Goal: Task Accomplishment & Management: Manage account settings

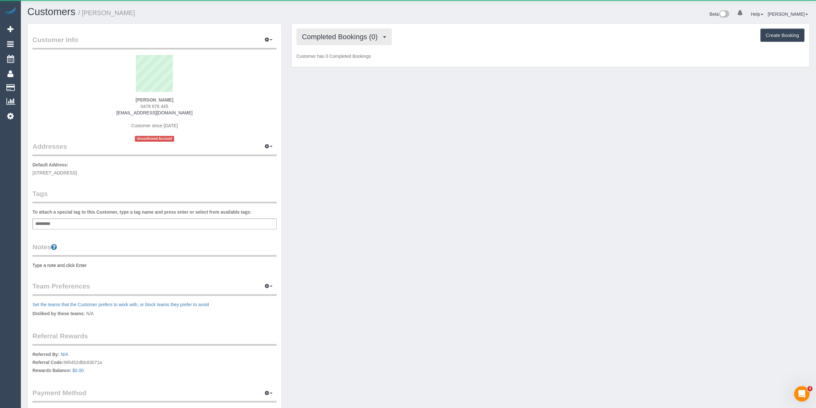
click at [333, 31] on button "Completed Bookings (0)" at bounding box center [344, 37] width 95 height 16
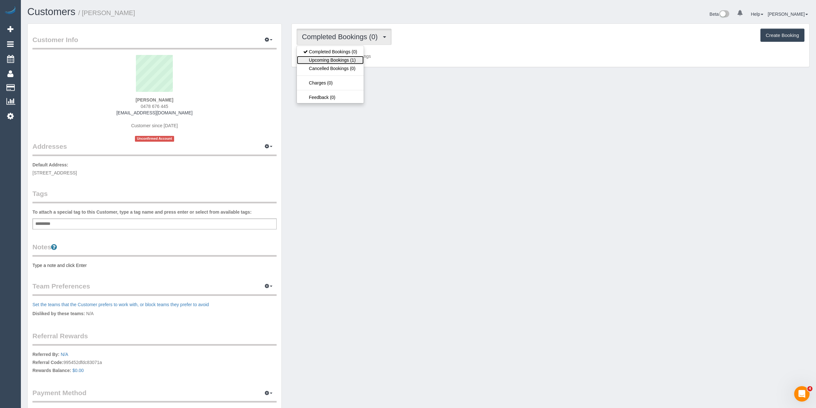
click at [351, 61] on link "Upcoming Bookings (1)" at bounding box center [330, 60] width 67 height 8
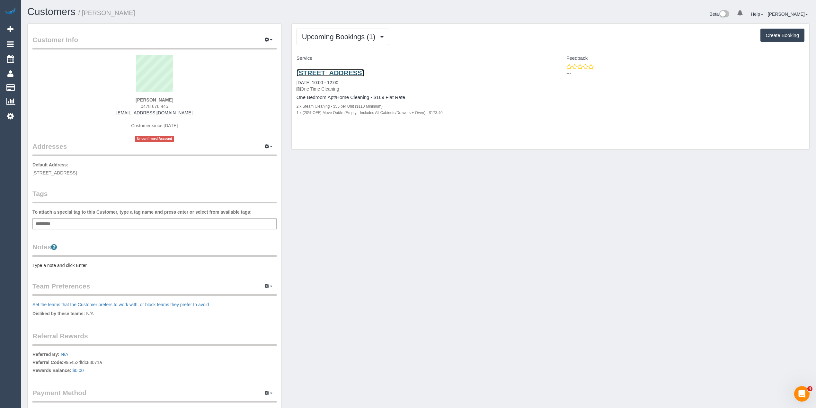
click at [364, 73] on link "[STREET_ADDRESS]" at bounding box center [331, 72] width 68 height 7
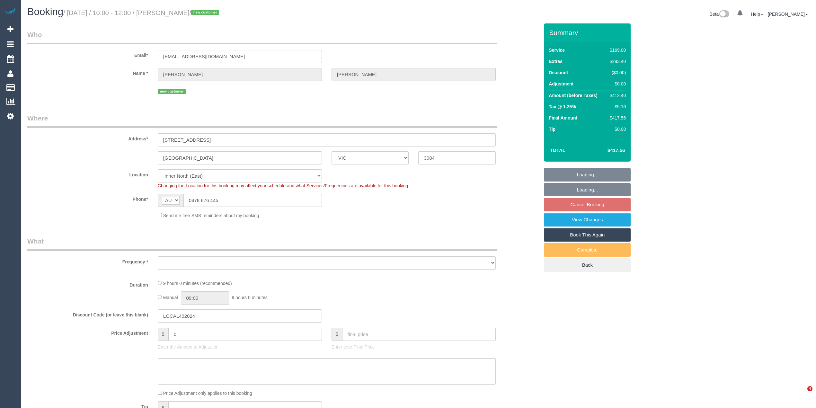
select select "VIC"
select select "spot3"
select select "object:1505"
select select "number:28"
select select "number:14"
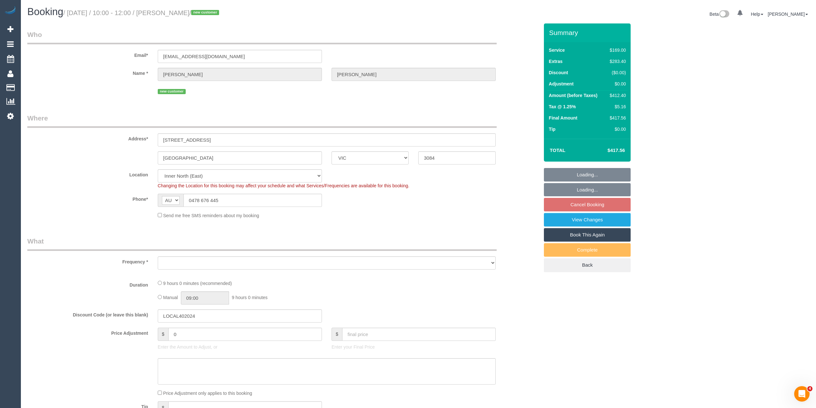
select select "number:19"
select select "number:25"
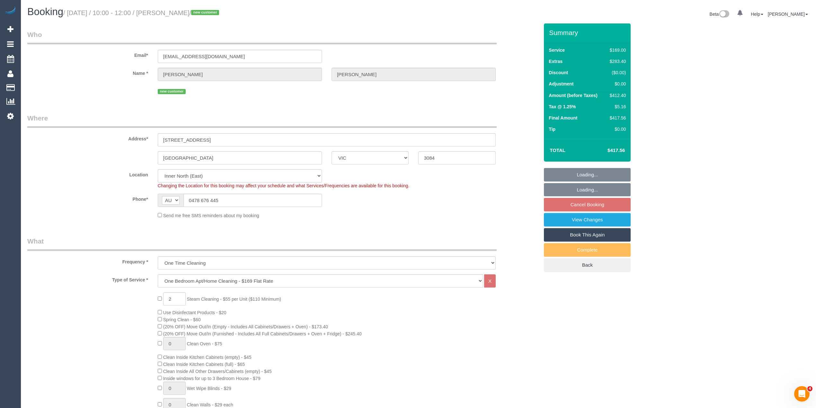
select select "object:1606"
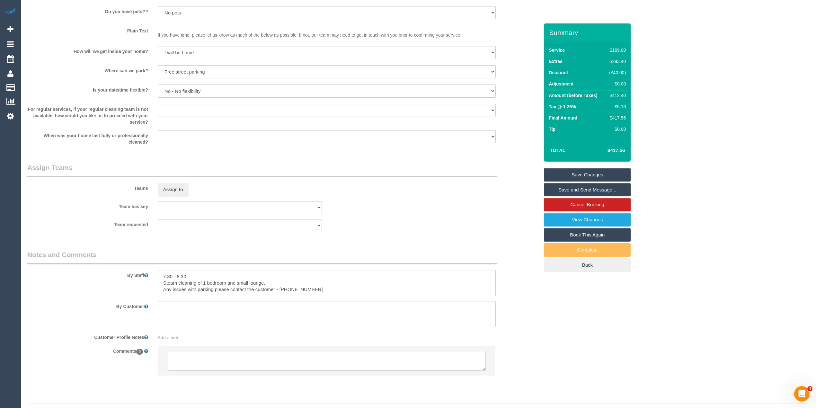
scroll to position [816, 0]
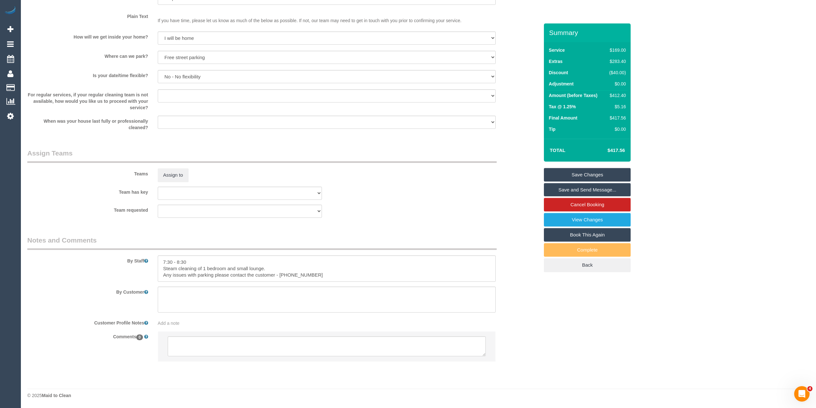
click at [267, 358] on li at bounding box center [326, 347] width 337 height 30
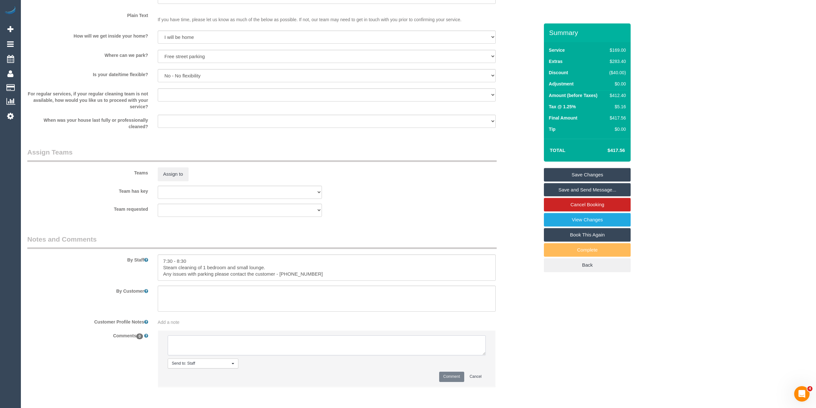
click at [265, 347] on textarea at bounding box center [327, 346] width 318 height 20
drag, startPoint x: 482, startPoint y: 350, endPoint x: 490, endPoint y: 372, distance: 22.7
click at [486, 355] on textarea at bounding box center [327, 346] width 318 height 20
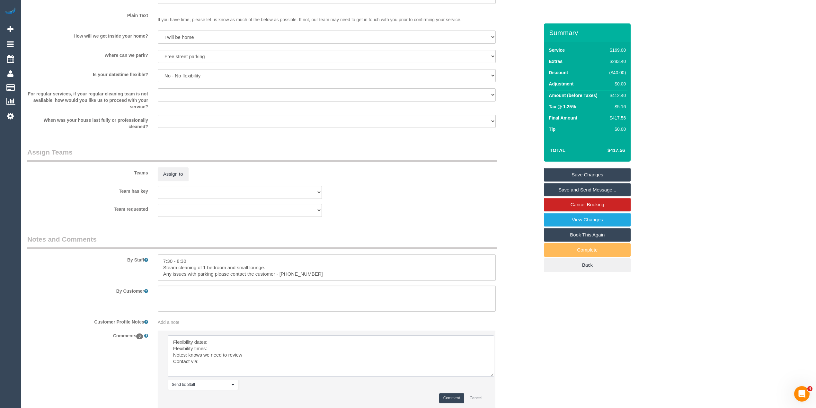
click at [244, 340] on textarea at bounding box center [331, 356] width 327 height 41
click at [219, 348] on textarea at bounding box center [331, 356] width 327 height 41
click at [209, 368] on textarea at bounding box center [331, 356] width 327 height 41
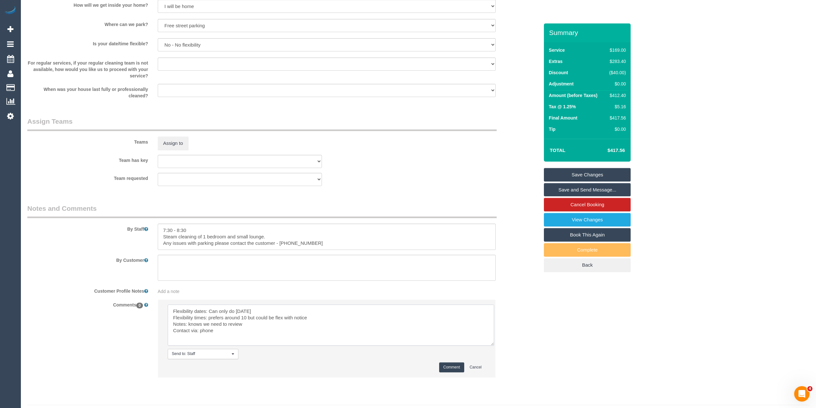
scroll to position [864, 0]
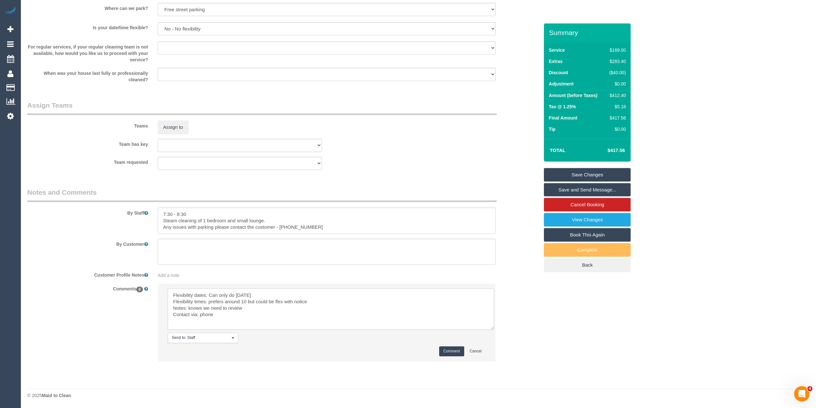
type textarea "Flexibility dates: Can only do Thursday Flexibility times: prefers around 10 bu…"
click at [445, 347] on button "Comment" at bounding box center [451, 351] width 25 height 10
